Goal: Book appointment/travel/reservation

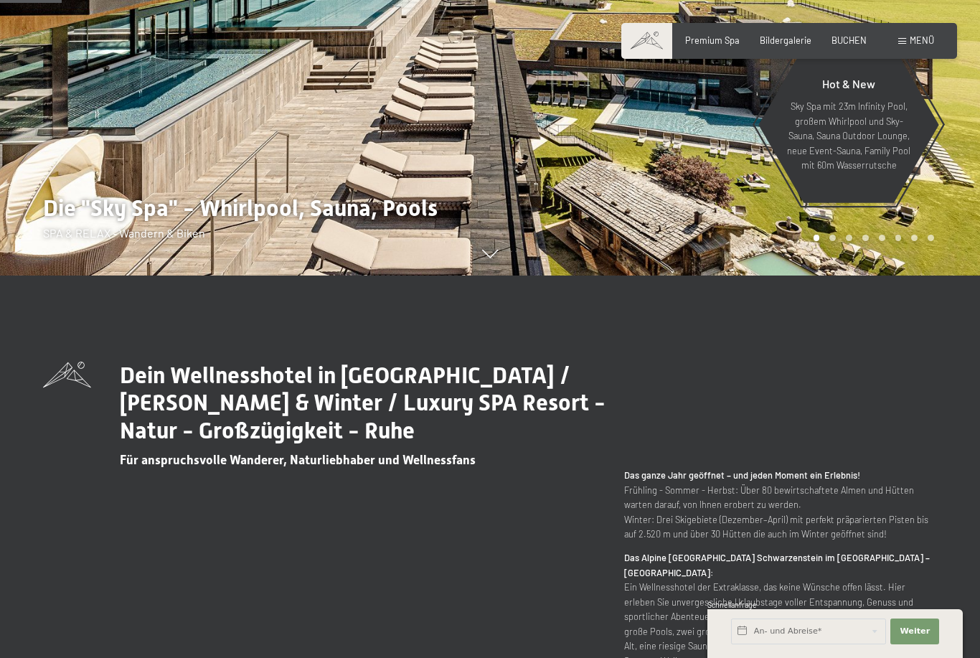
click at [914, 44] on span "Menü" at bounding box center [922, 39] width 24 height 11
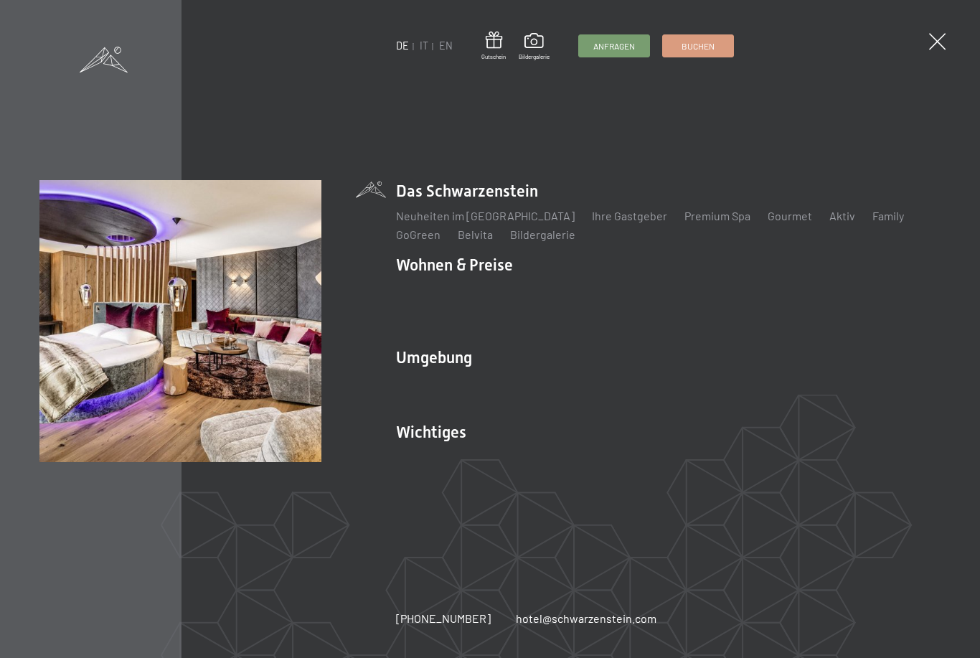
click at [613, 297] on link "Angebote" at bounding box center [632, 290] width 50 height 14
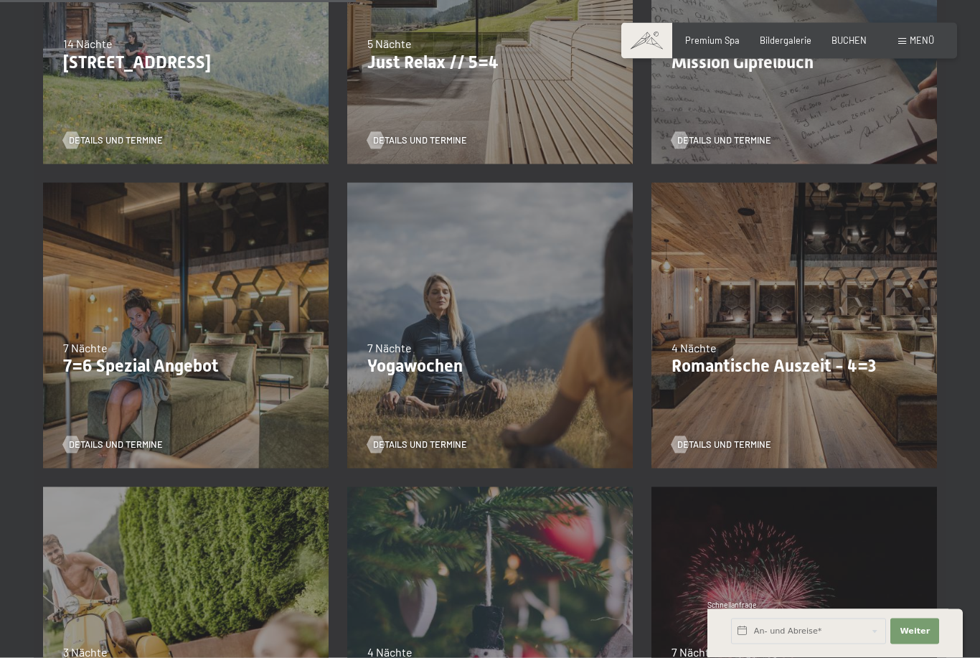
scroll to position [802, 0]
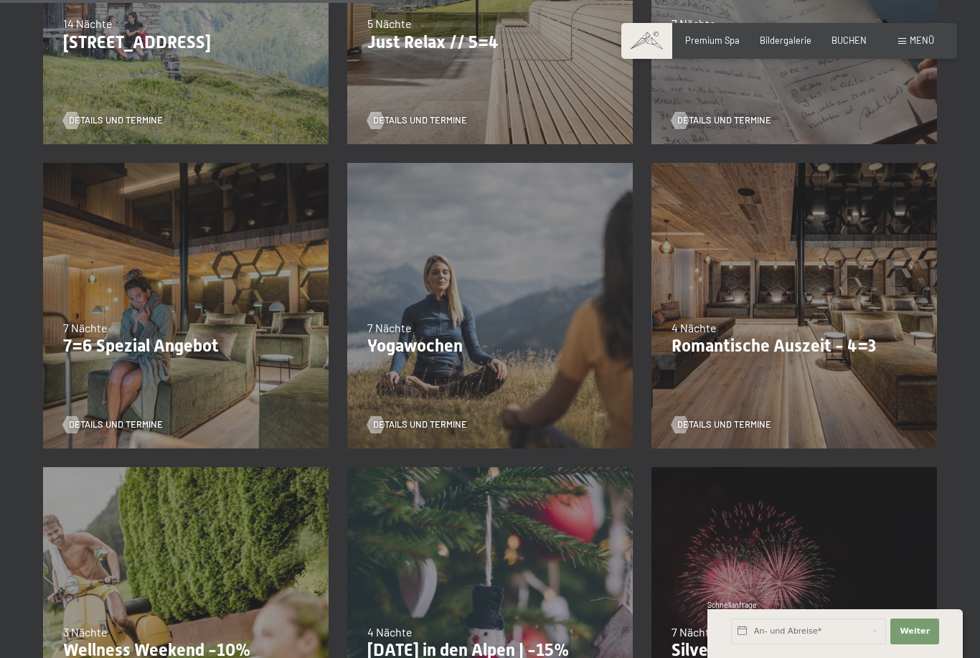
click at [281, 397] on div "04.10.–26.10.2025 01.11.–21.12.2025 10.01.–01.02.2026 07.03.–29.03.2026 16.05.–…" at bounding box center [186, 306] width 304 height 304
click at [293, 357] on div "04.10.–26.10.2025 01.11.–21.12.2025 10.01.–01.02.2026 07.03.–29.03.2026 16.05.–…" at bounding box center [186, 306] width 304 height 304
click at [177, 395] on div "04.10.–26.10.2025 01.11.–21.12.2025 10.01.–01.02.2026 07.03.–29.03.2026 16.05.–…" at bounding box center [186, 306] width 304 height 304
click at [131, 426] on span "Details und Termine" at bounding box center [116, 424] width 94 height 13
